Goal: Communication & Community: Ask a question

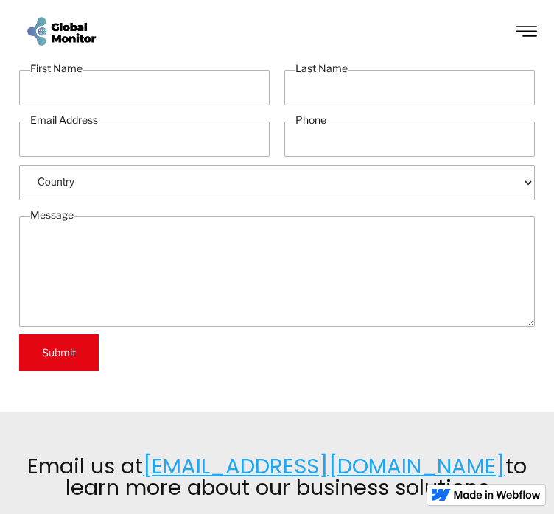
scroll to position [221, 0]
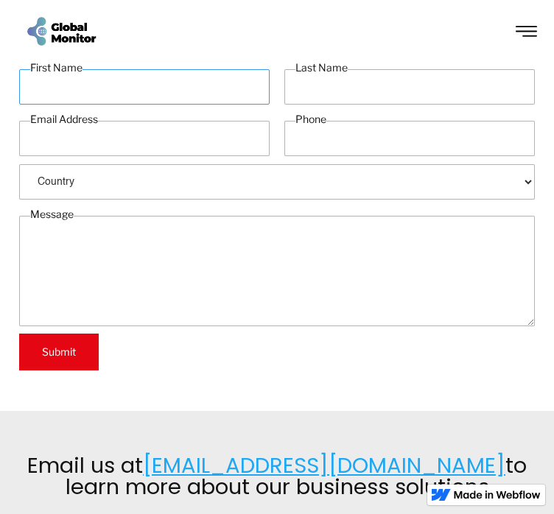
click at [168, 88] on input "First Name" at bounding box center [144, 86] width 250 height 35
type input "Art"
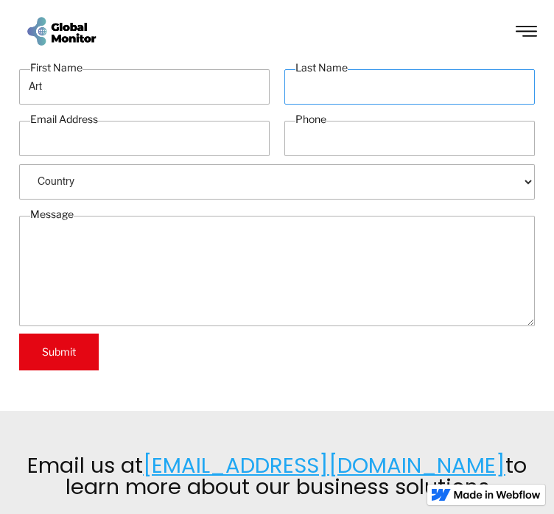
type input "Holaus"
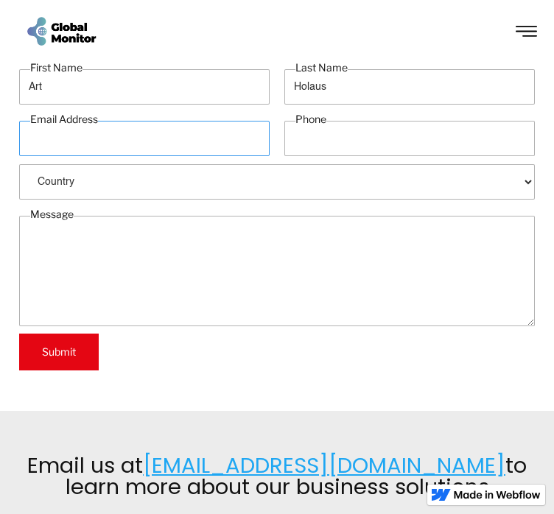
type input "Art.Holaus@bizhelppro.com"
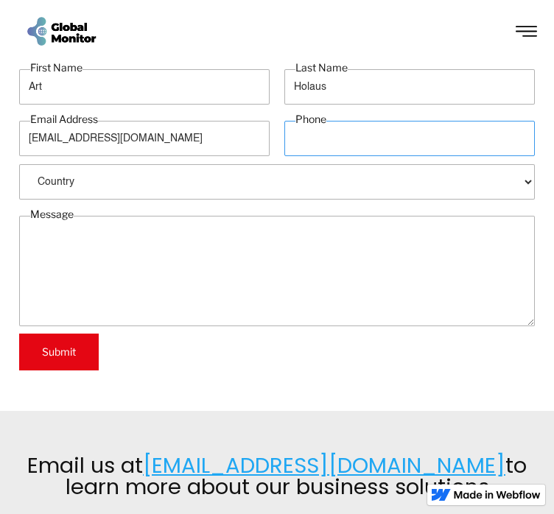
type input "2527440987"
select select "USE"
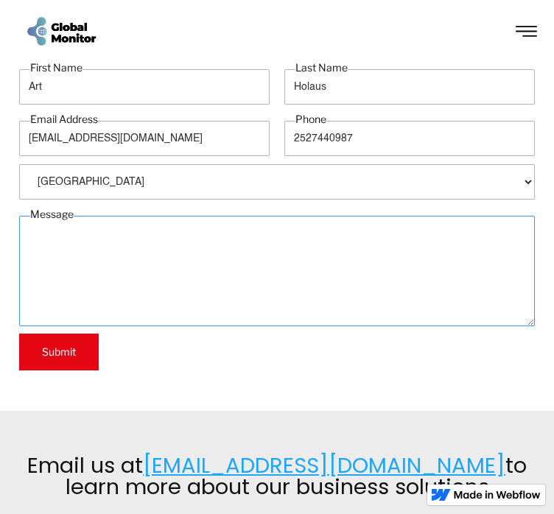
click at [161, 297] on textarea "Message" at bounding box center [277, 271] width 516 height 110
paste textarea "info@formers.com"
click at [107, 280] on textarea "info@formers.com" at bounding box center [277, 271] width 516 height 110
paste textarea "Hi, Do you have a professional development plan? Having one is essential as it …"
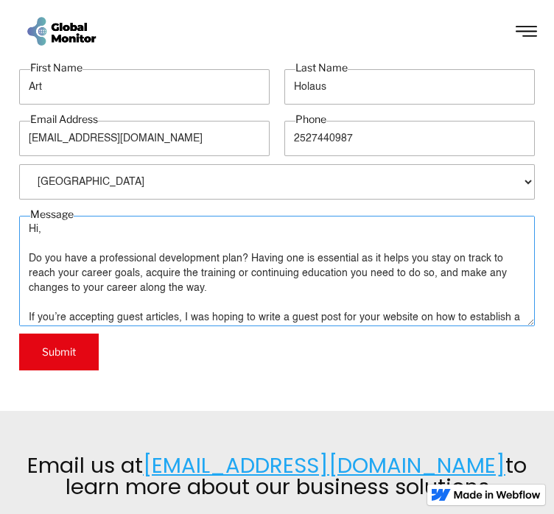
scroll to position [145, 0]
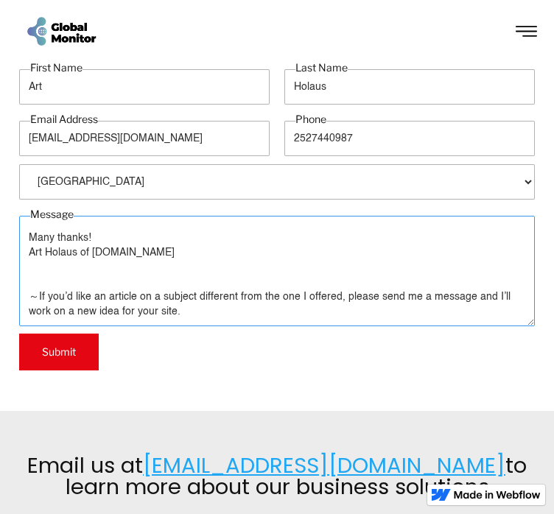
type textarea "Hi, Do you have a professional development plan? Having one is essential as it …"
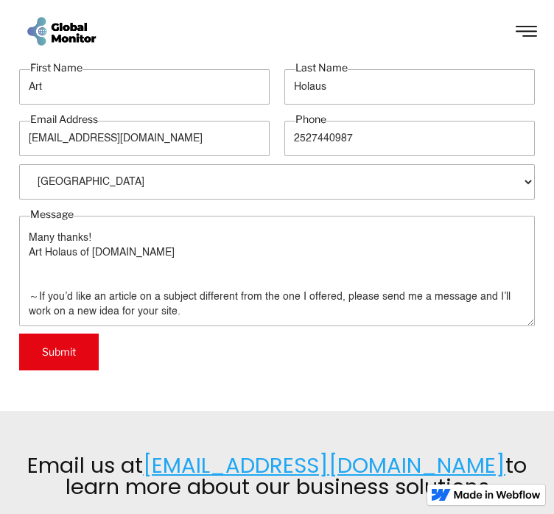
click at [71, 345] on input "Submit" at bounding box center [59, 352] width 80 height 37
type input "Please wait..."
click at [217, 391] on section "First Name Art Last Name Holaus Email Address Art.Holaus@bizhelppro.com Phone 2…" at bounding box center [277, 221] width 554 height 380
